Goal: Information Seeking & Learning: Learn about a topic

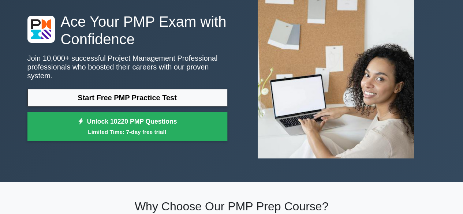
scroll to position [48, 0]
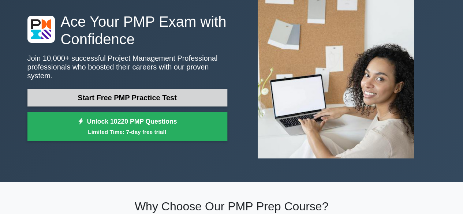
click at [107, 91] on link "Start Free PMP Practice Test" at bounding box center [127, 98] width 200 height 18
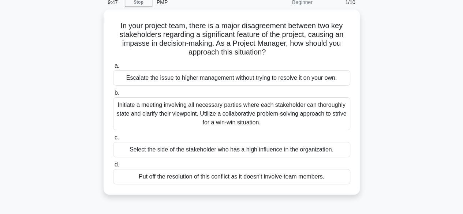
scroll to position [34, 0]
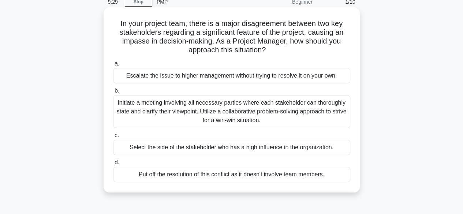
click at [149, 107] on div "Initiate a meeting involving all necessary parties where each stakeholder can t…" at bounding box center [231, 111] width 237 height 33
click at [113, 93] on input "b. Initiate a meeting involving all necessary parties where each stakeholder ca…" at bounding box center [113, 91] width 0 height 5
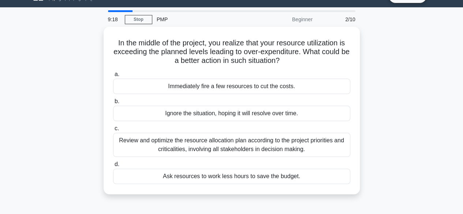
scroll to position [27, 0]
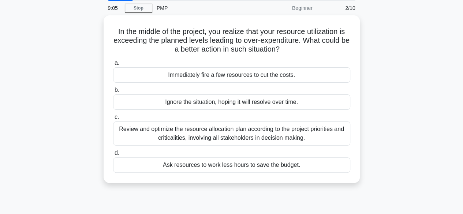
click at [293, 134] on div "Review and optimize the resource allocation plan according to the project prior…" at bounding box center [231, 134] width 237 height 24
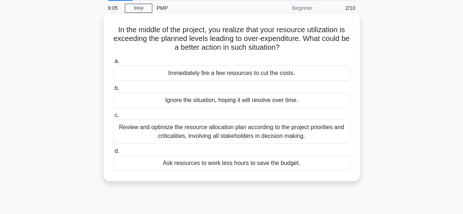
click at [113, 118] on input "c. Review and optimize the resource allocation plan according to the project pr…" at bounding box center [113, 115] width 0 height 5
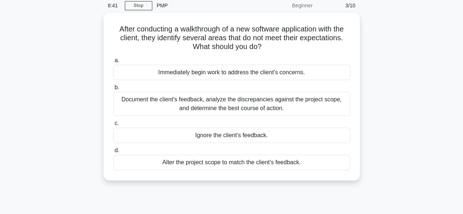
scroll to position [30, 0]
click at [313, 103] on div "Document the client's feedback, analyze the discrepancies against the project s…" at bounding box center [231, 104] width 237 height 24
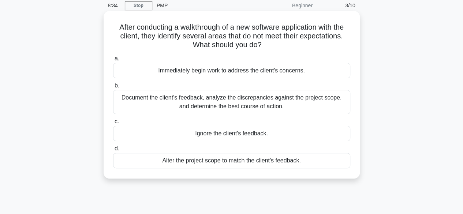
click at [113, 88] on input "b. Document the client's feedback, analyze the discrepancies against the projec…" at bounding box center [113, 85] width 0 height 5
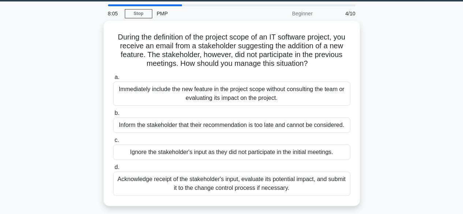
scroll to position [20, 0]
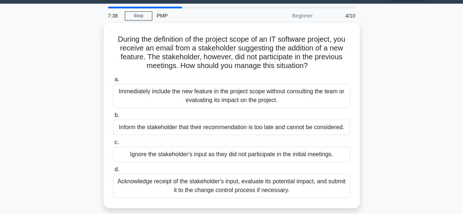
click at [232, 188] on div "Acknowledge receipt of the stakeholder's input, evaluate its potential impact, …" at bounding box center [231, 186] width 237 height 24
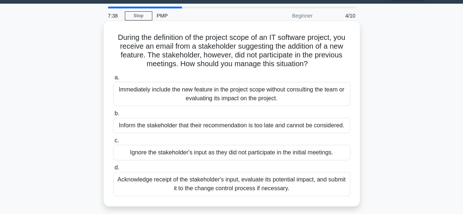
click at [113, 170] on input "d. Acknowledge receipt of the stakeholder's input, evaluate its potential impac…" at bounding box center [113, 167] width 0 height 5
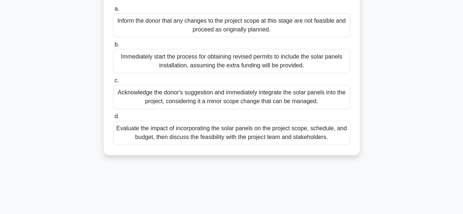
scroll to position [119, 0]
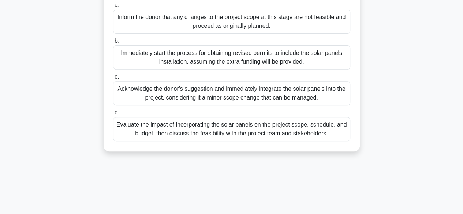
click at [308, 141] on div "Evaluate the impact of incorporating the solar panels on the project scope, sch…" at bounding box center [231, 129] width 237 height 24
click at [113, 115] on input "d. Evaluate the impact of incorporating the solar panels on the project scope, …" at bounding box center [113, 113] width 0 height 5
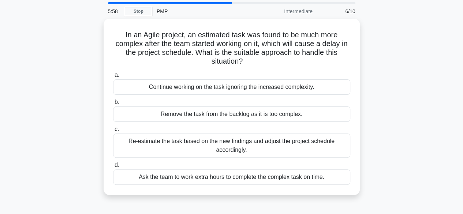
scroll to position [19, 0]
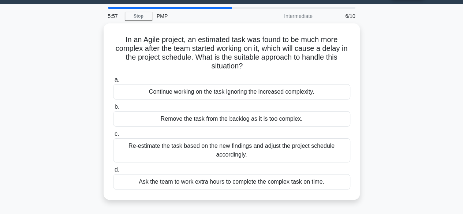
click at [309, 147] on div "Re-estimate the task based on the new findings and adjust the project schedule …" at bounding box center [231, 150] width 237 height 24
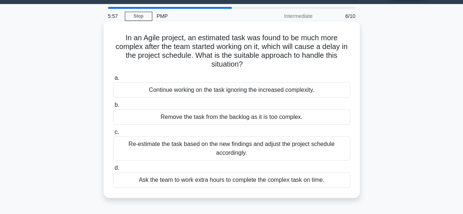
click at [113, 135] on input "c. Re-estimate the task based on the new findings and adjust the project schedu…" at bounding box center [113, 132] width 0 height 5
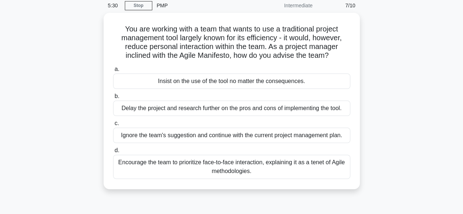
scroll to position [30, 0]
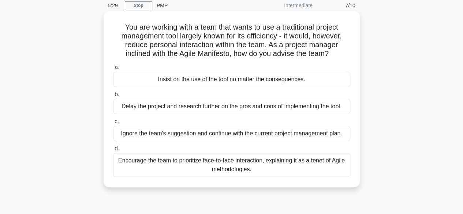
click at [254, 163] on div "Encourage the team to prioritize face-to-face interaction, explaining it as a t…" at bounding box center [231, 165] width 237 height 24
click at [113, 151] on input "d. Encourage the team to prioritize face-to-face interaction, explaining it as …" at bounding box center [113, 148] width 0 height 5
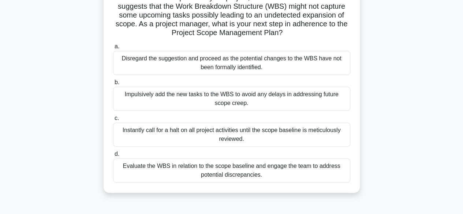
scroll to position [64, 0]
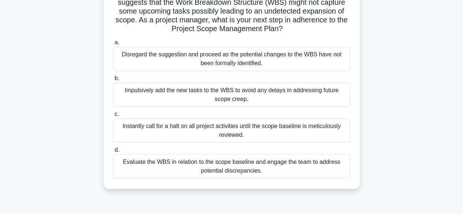
click at [290, 165] on div "Evaluate the WBS in relation to the scope baseline and engage the team to addre…" at bounding box center [231, 166] width 237 height 24
click at [113, 153] on input "d. Evaluate the WBS in relation to the scope baseline and engage the team to ad…" at bounding box center [113, 150] width 0 height 5
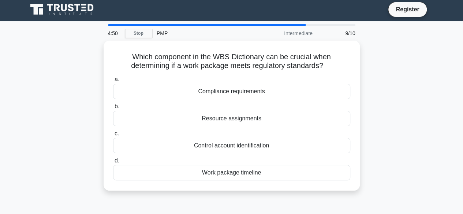
scroll to position [0, 0]
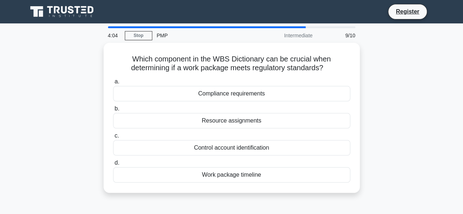
click at [246, 87] on div "Compliance requirements" at bounding box center [231, 93] width 237 height 15
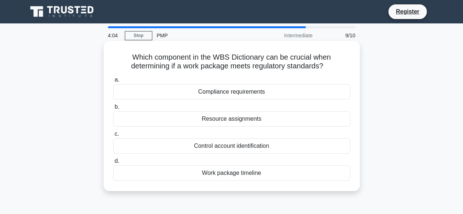
click at [113, 82] on input "a. Compliance requirements" at bounding box center [113, 80] width 0 height 5
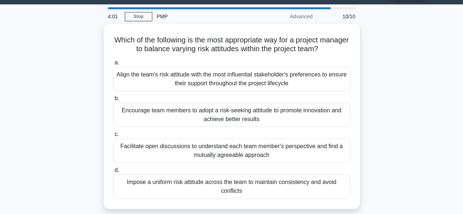
scroll to position [21, 0]
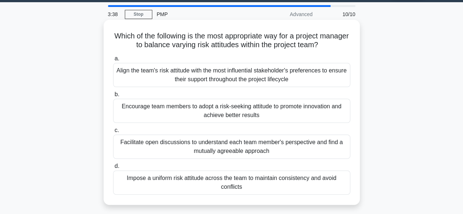
click at [269, 143] on div "Facilitate open discussions to understand each team member's perspective and fi…" at bounding box center [231, 147] width 237 height 24
click at [113, 133] on input "c. Facilitate open discussions to understand each team member's perspective and…" at bounding box center [113, 130] width 0 height 5
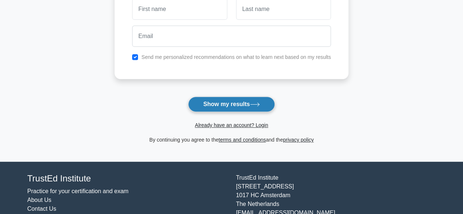
click at [223, 97] on button "Show my results" at bounding box center [231, 104] width 86 height 15
